Goal: Information Seeking & Learning: Learn about a topic

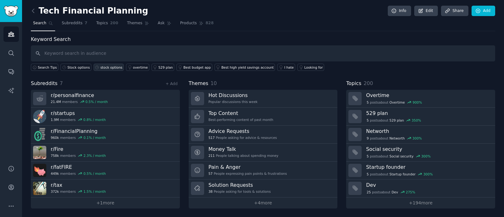
click at [102, 67] on div "stock options" at bounding box center [112, 67] width 22 height 4
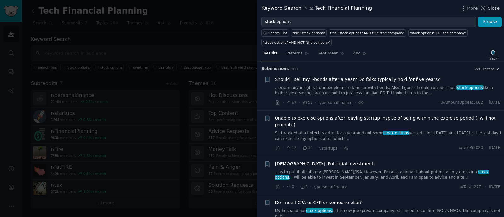
click at [495, 9] on span "Close" at bounding box center [494, 8] width 12 height 7
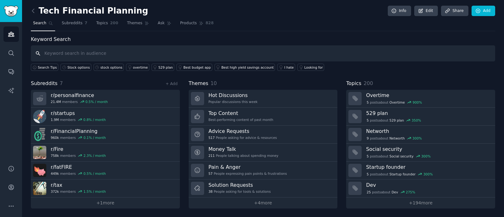
click at [154, 57] on input "text" at bounding box center [263, 53] width 465 height 16
type input "AMT"
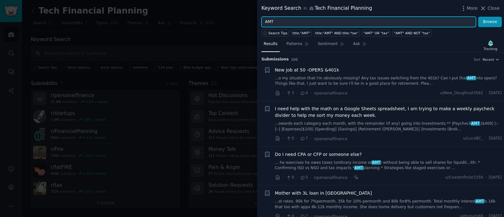
drag, startPoint x: 312, startPoint y: 24, endPoint x: 240, endPoint y: 29, distance: 72.6
click at [240, 29] on div "Keyword Search in Tech Financial Planning More Close AMT Browse Search Tips tit…" at bounding box center [252, 108] width 504 height 217
type input "l"
type input "a"
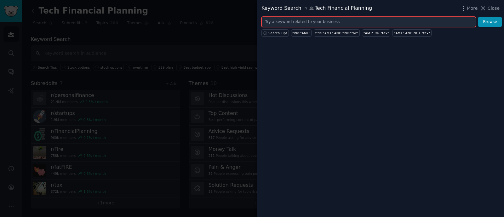
click at [285, 20] on input "text" at bounding box center [369, 22] width 215 height 11
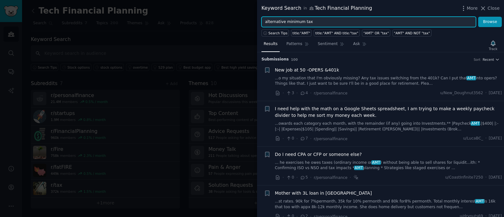
type input "alternative minimum tax"
click at [478, 17] on button "Browse" at bounding box center [490, 22] width 24 height 11
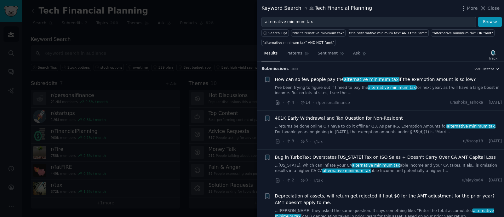
click at [498, 6] on span "Close" at bounding box center [494, 8] width 12 height 7
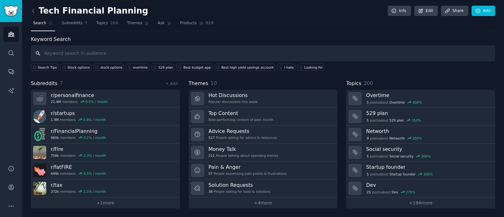
click at [130, 49] on input "text" at bounding box center [263, 53] width 465 height 16
type input "90 day"
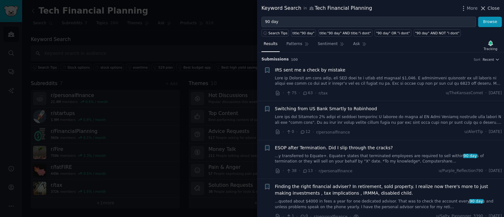
click at [498, 6] on span "Close" at bounding box center [494, 8] width 12 height 7
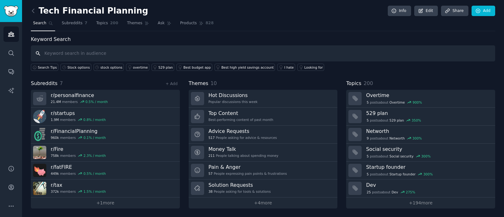
click at [126, 51] on input "text" at bounding box center [263, 53] width 465 height 16
type input "concentrated stock"
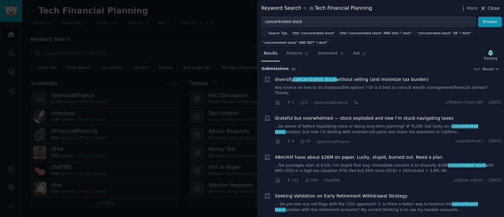
click at [494, 8] on span "Close" at bounding box center [494, 8] width 12 height 7
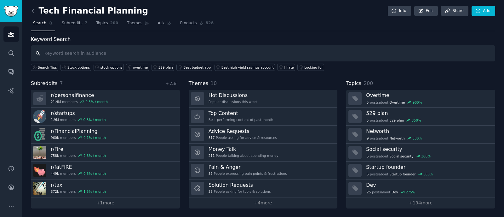
click at [90, 51] on input "text" at bounding box center [263, 53] width 465 height 16
type input "ESPP"
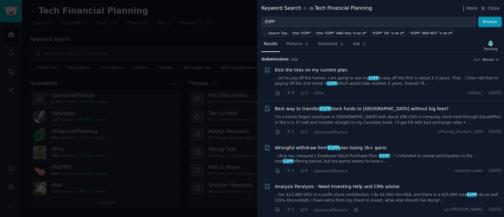
click at [408, 78] on link "...ort to pay off the homes. I am going to use my ESPP to pay off the first in …" at bounding box center [388, 81] width 227 height 11
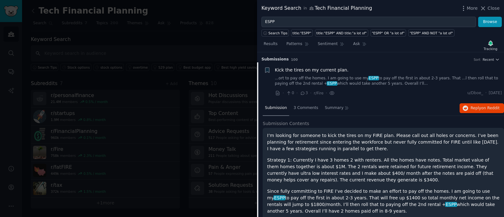
scroll to position [10, 0]
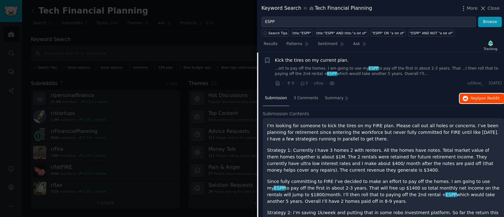
click at [471, 97] on span "Reply on Reddit" at bounding box center [485, 99] width 29 height 6
click at [494, 9] on span "Close" at bounding box center [494, 8] width 12 height 7
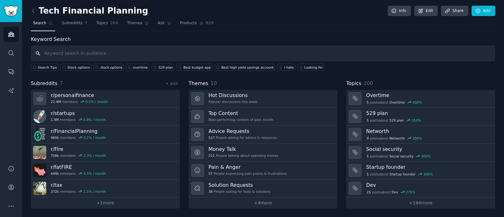
click at [82, 53] on input "text" at bounding box center [263, 53] width 465 height 16
type input "tender offer"
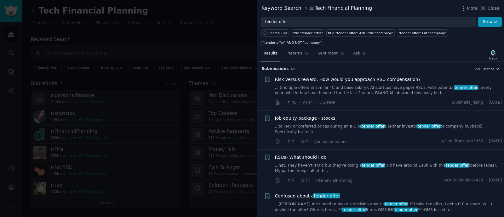
click at [400, 85] on link "... (multiple offers at similar TC and base salary). AI startups have paper RSU…" at bounding box center [388, 90] width 227 height 11
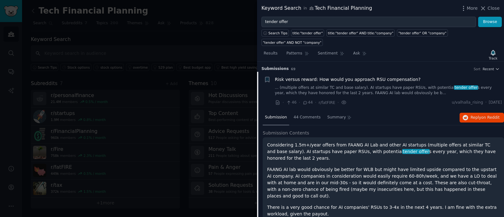
scroll to position [10, 0]
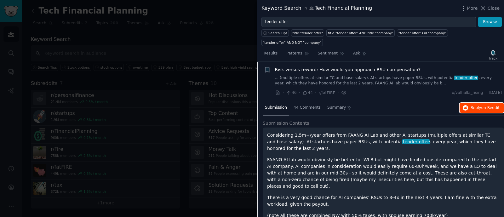
click at [470, 103] on button "Reply on Reddit" at bounding box center [482, 108] width 44 height 10
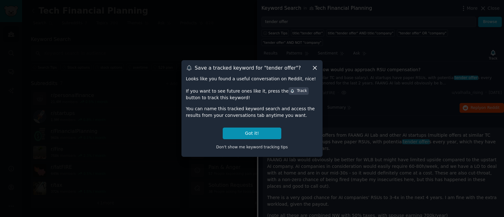
click at [315, 64] on div "Save a tracked keyword for " tender offer "? Looks like you found a useful conv…" at bounding box center [252, 108] width 141 height 97
click at [316, 70] on icon at bounding box center [315, 68] width 7 height 7
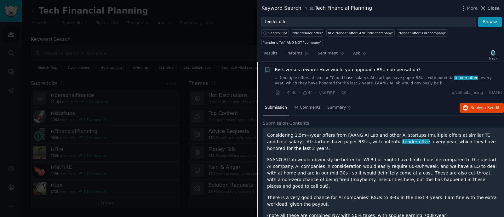
click at [489, 8] on button "Close" at bounding box center [490, 8] width 20 height 7
